Goal: Task Accomplishment & Management: Manage account settings

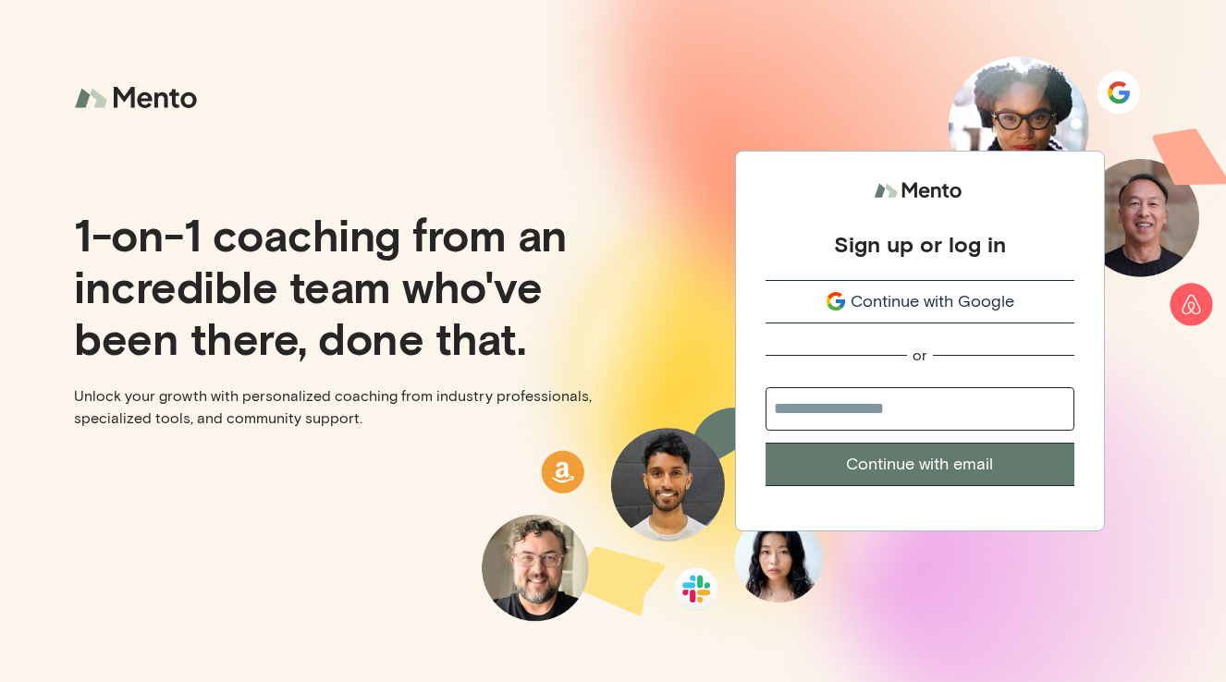
click at [830, 421] on input "email" at bounding box center [919, 408] width 309 height 43
type input "**********"
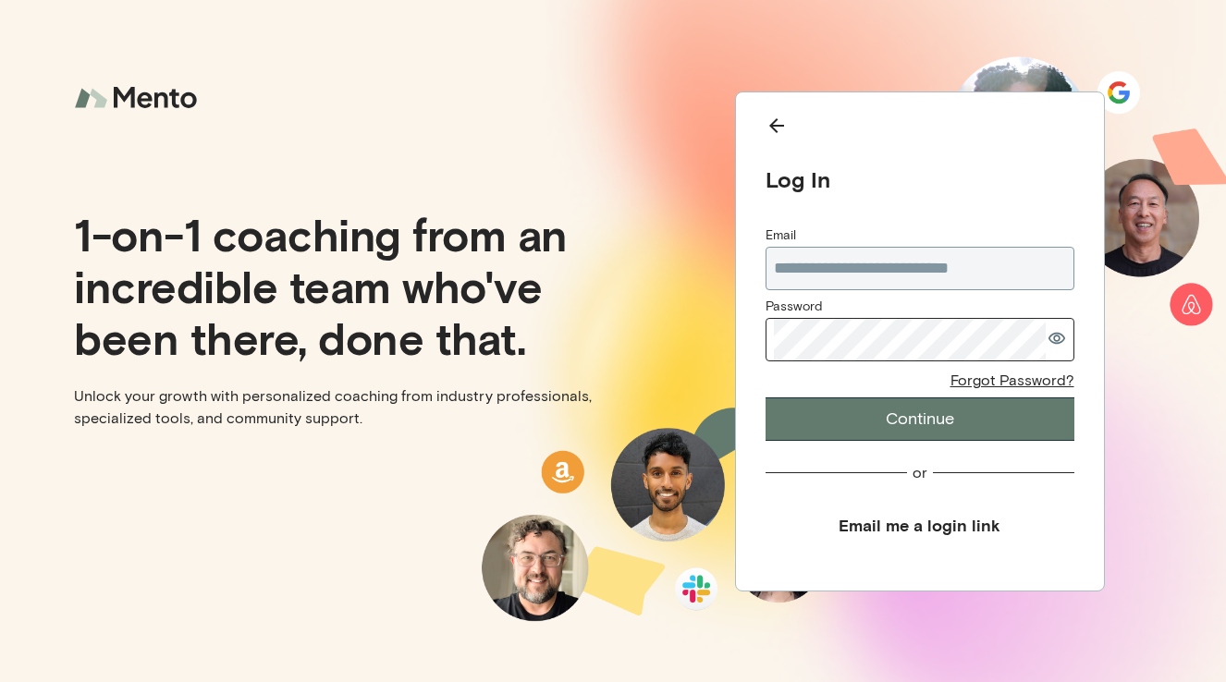
click at [881, 361] on div "Password" at bounding box center [919, 331] width 309 height 66
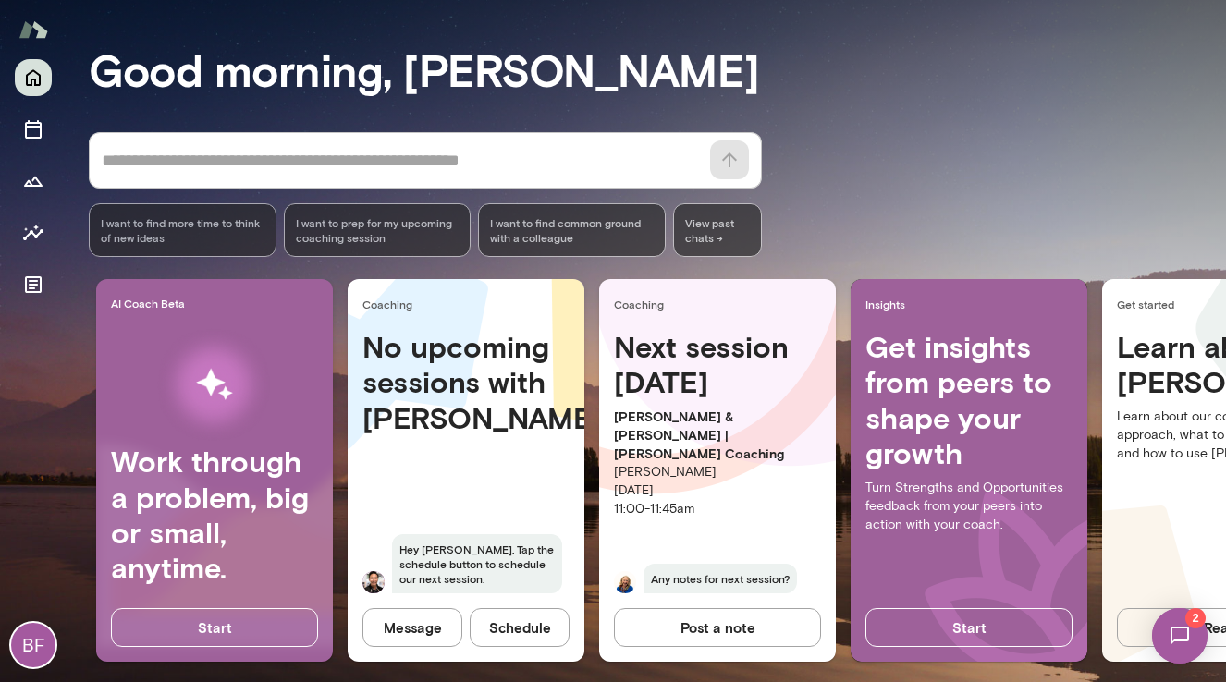
scroll to position [151, 0]
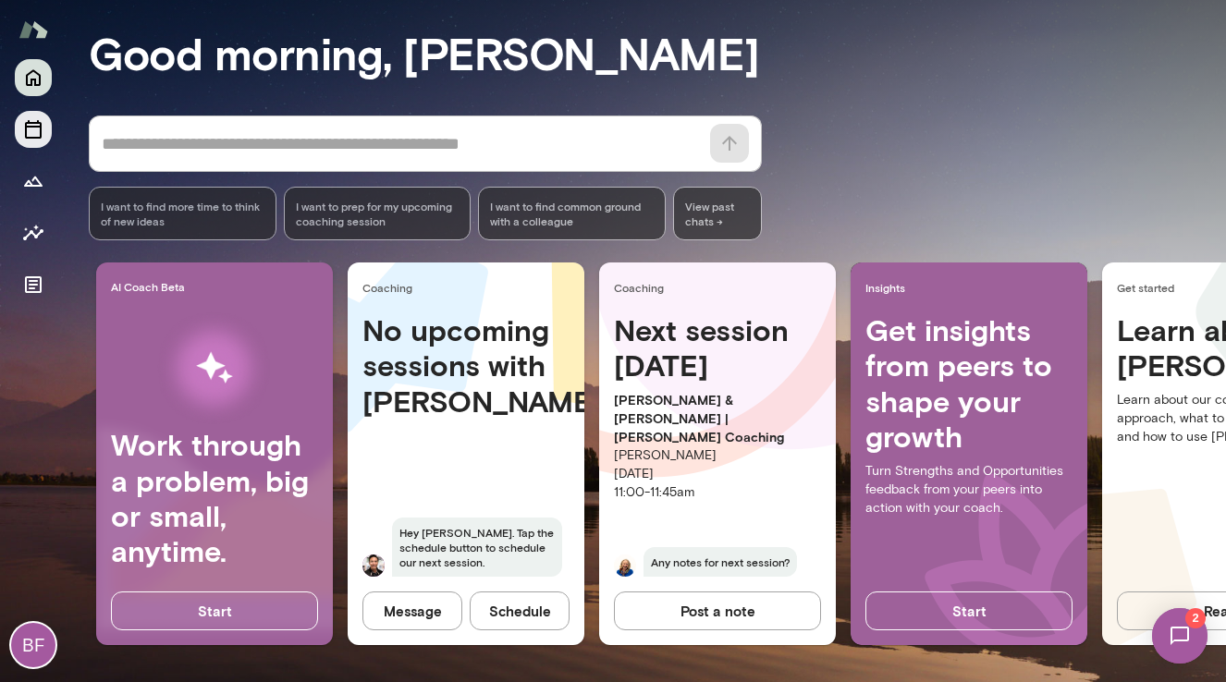
click at [31, 136] on icon "Sessions" at bounding box center [33, 129] width 22 height 22
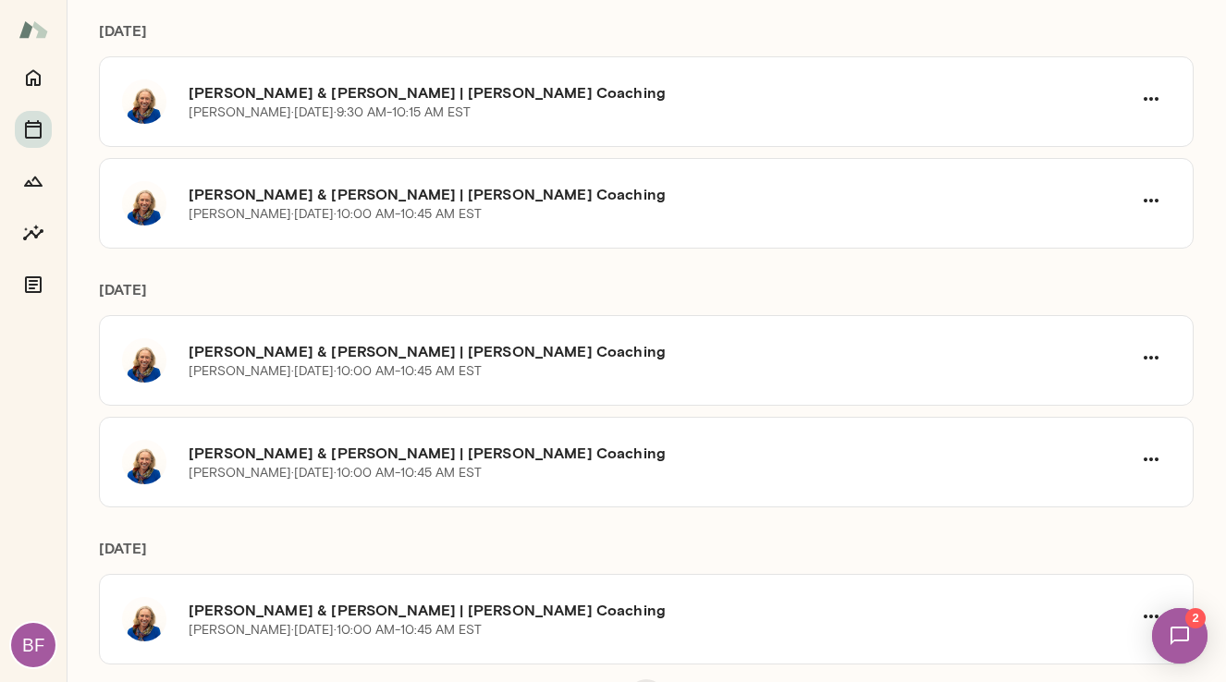
scroll to position [714, 0]
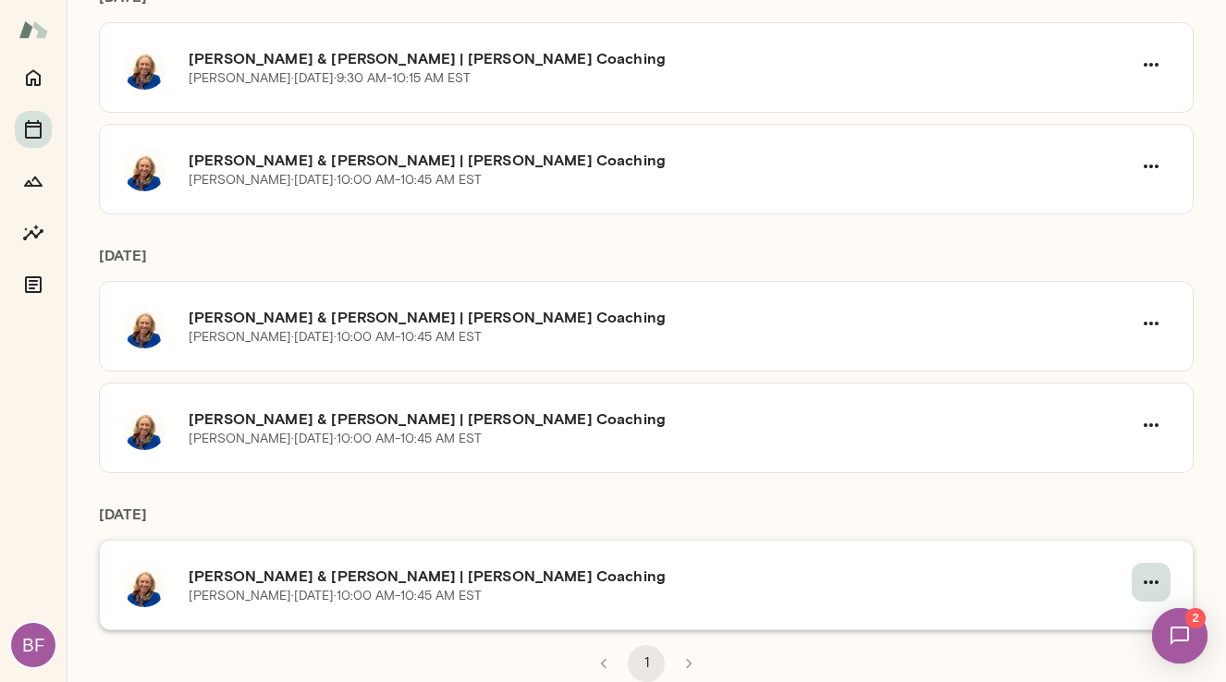
click at [1142, 574] on icon "button" at bounding box center [1151, 582] width 22 height 22
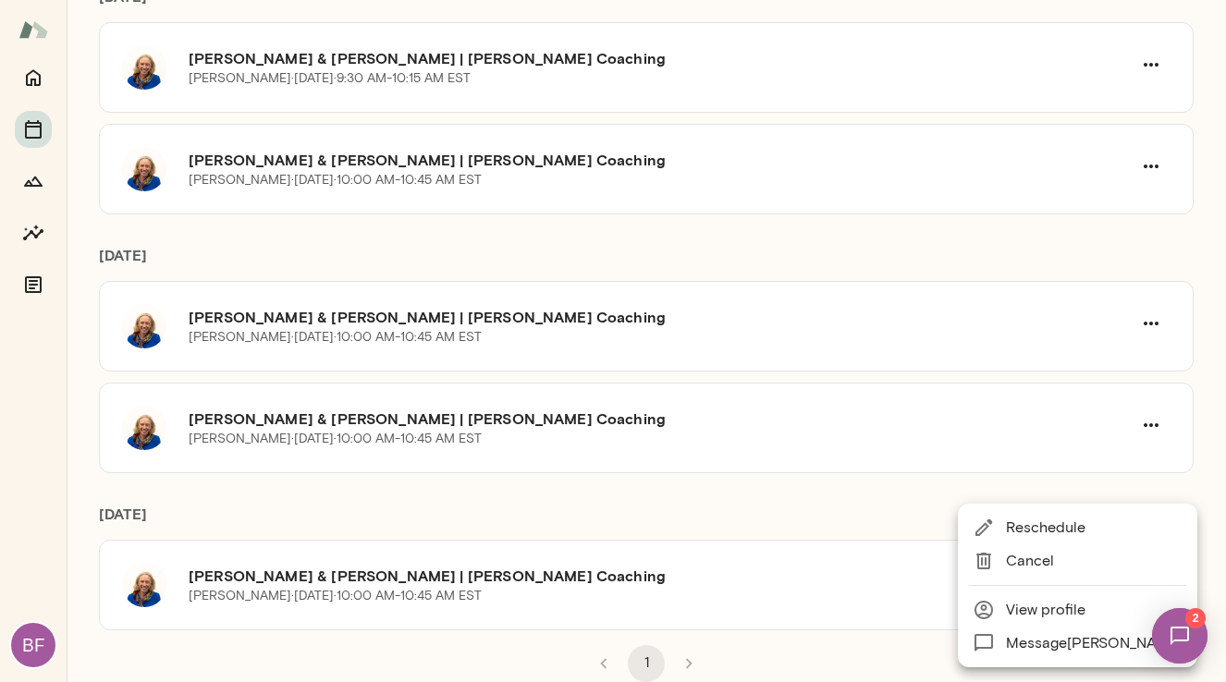
click at [1110, 538] on span "Reschedule" at bounding box center [1094, 528] width 177 height 22
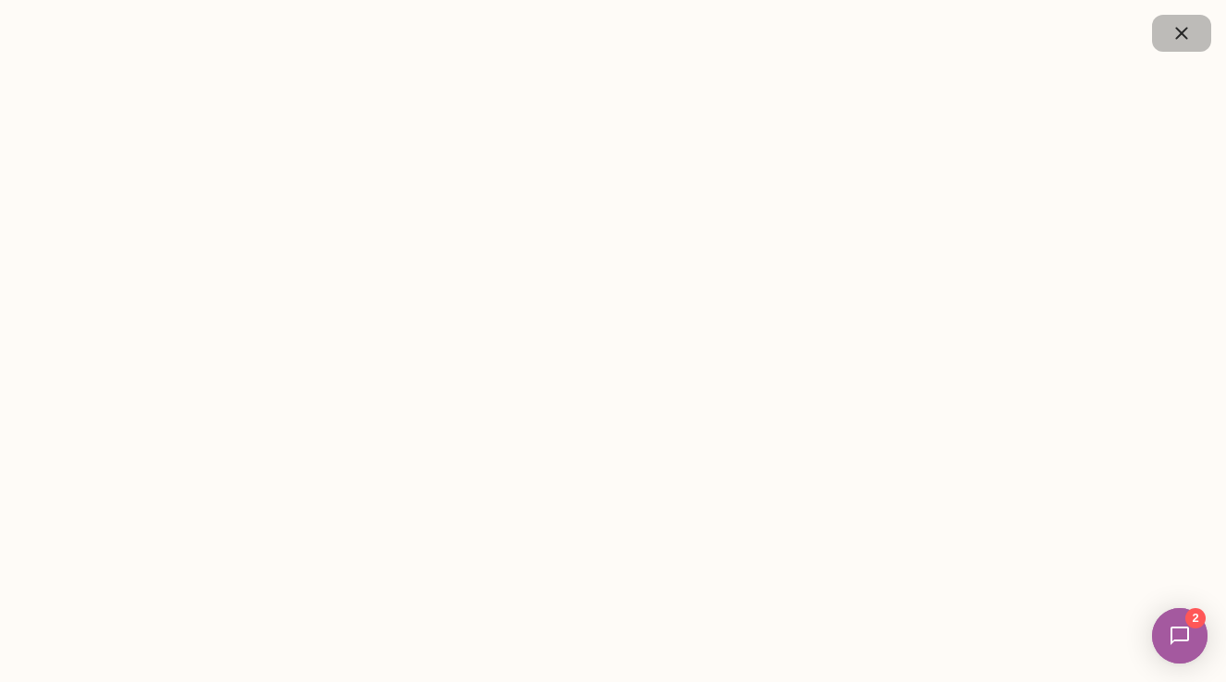
click at [1180, 35] on icon "button" at bounding box center [1181, 33] width 22 height 22
